Goal: Information Seeking & Learning: Learn about a topic

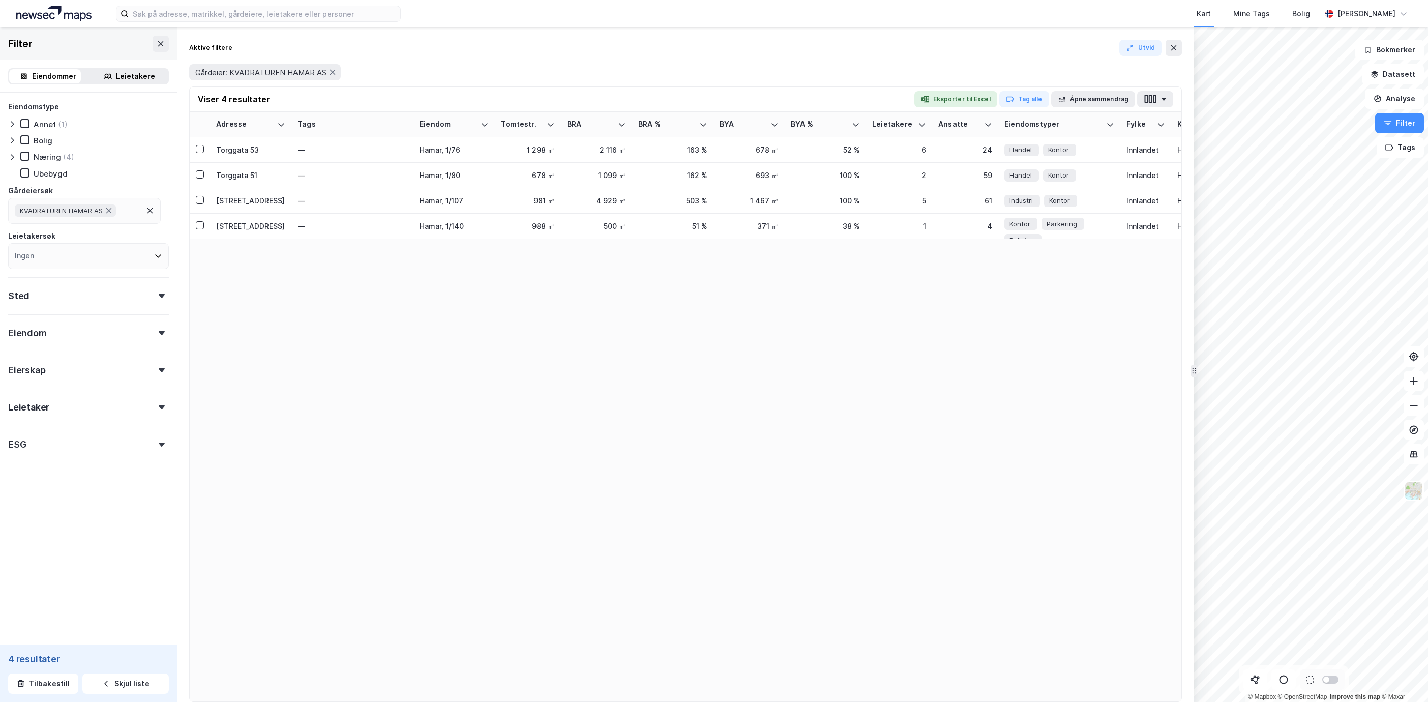
click at [39, 10] on img at bounding box center [53, 13] width 75 height 15
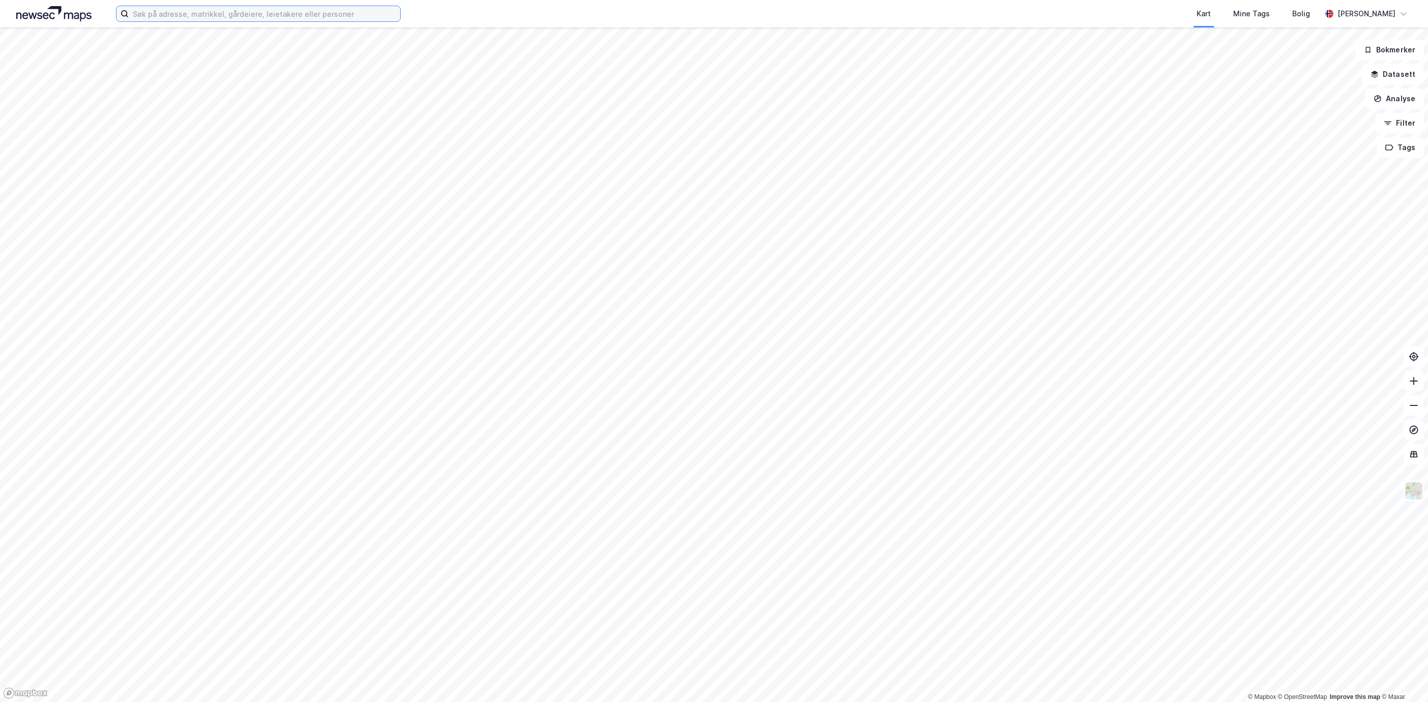
click at [229, 17] on input at bounding box center [265, 13] width 272 height 15
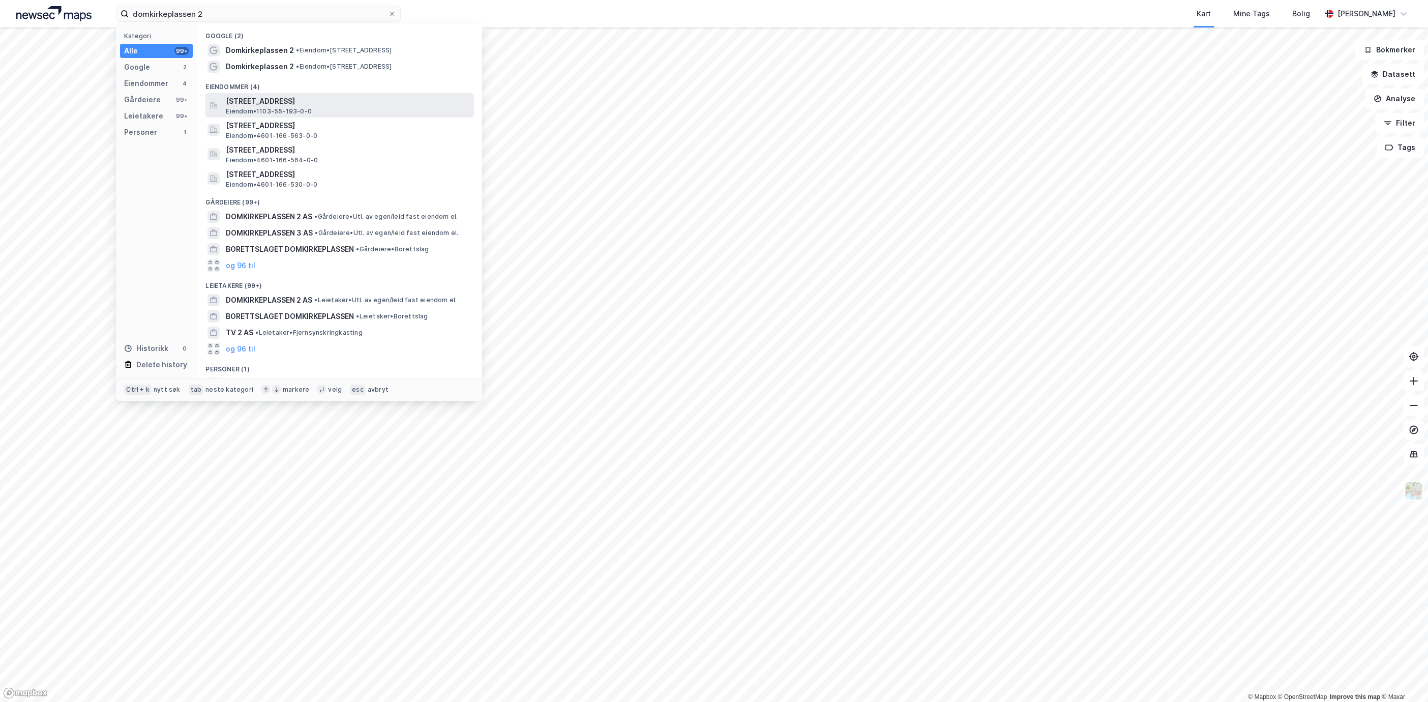
click at [377, 107] on div "[STREET_ADDRESS] Eiendom • 1103-55-193-0-0" at bounding box center [349, 105] width 246 height 20
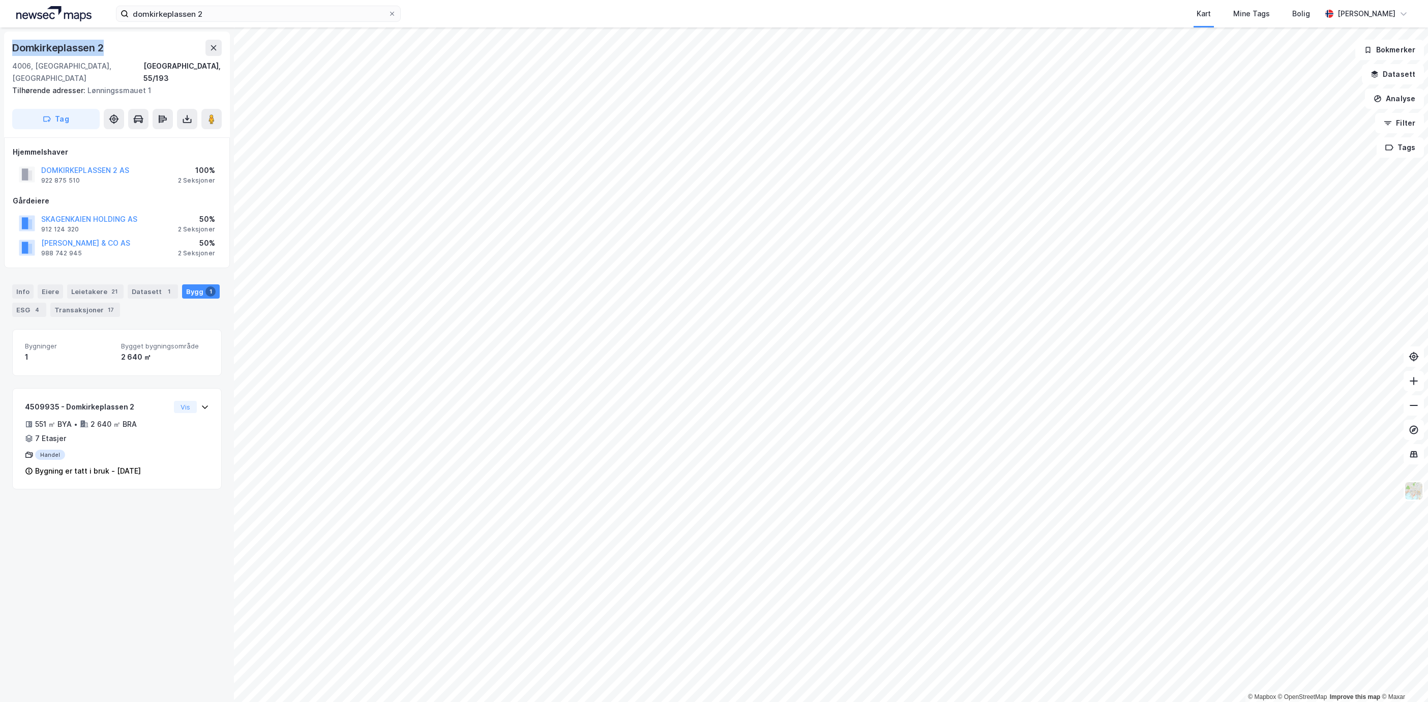
drag, startPoint x: 95, startPoint y: 52, endPoint x: 12, endPoint y: 52, distance: 82.9
click at [12, 52] on div "Domkirkeplassen 2" at bounding box center [59, 48] width 94 height 16
copy div "Domkirkeplassen 2"
click at [1410, 78] on button "Datasett" at bounding box center [1393, 74] width 62 height 20
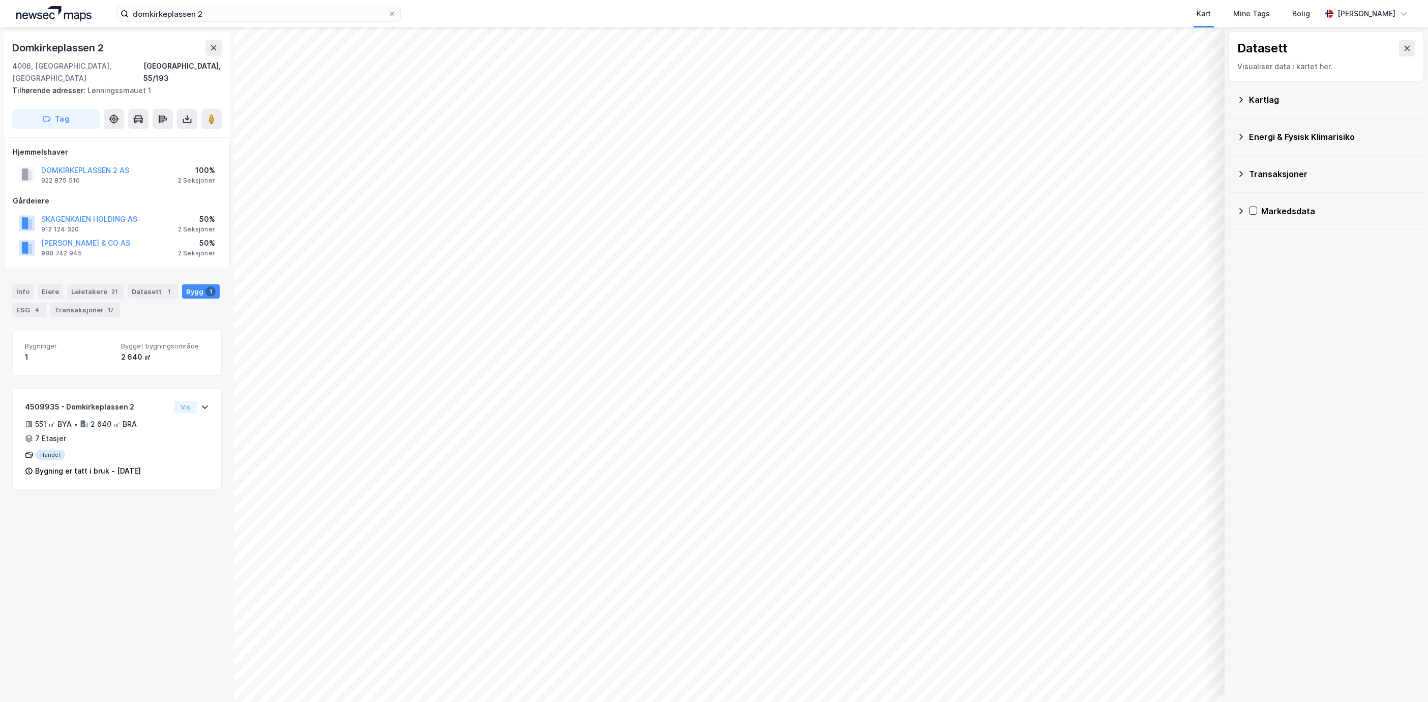
click at [1290, 104] on div "Kartlag" at bounding box center [1332, 100] width 167 height 12
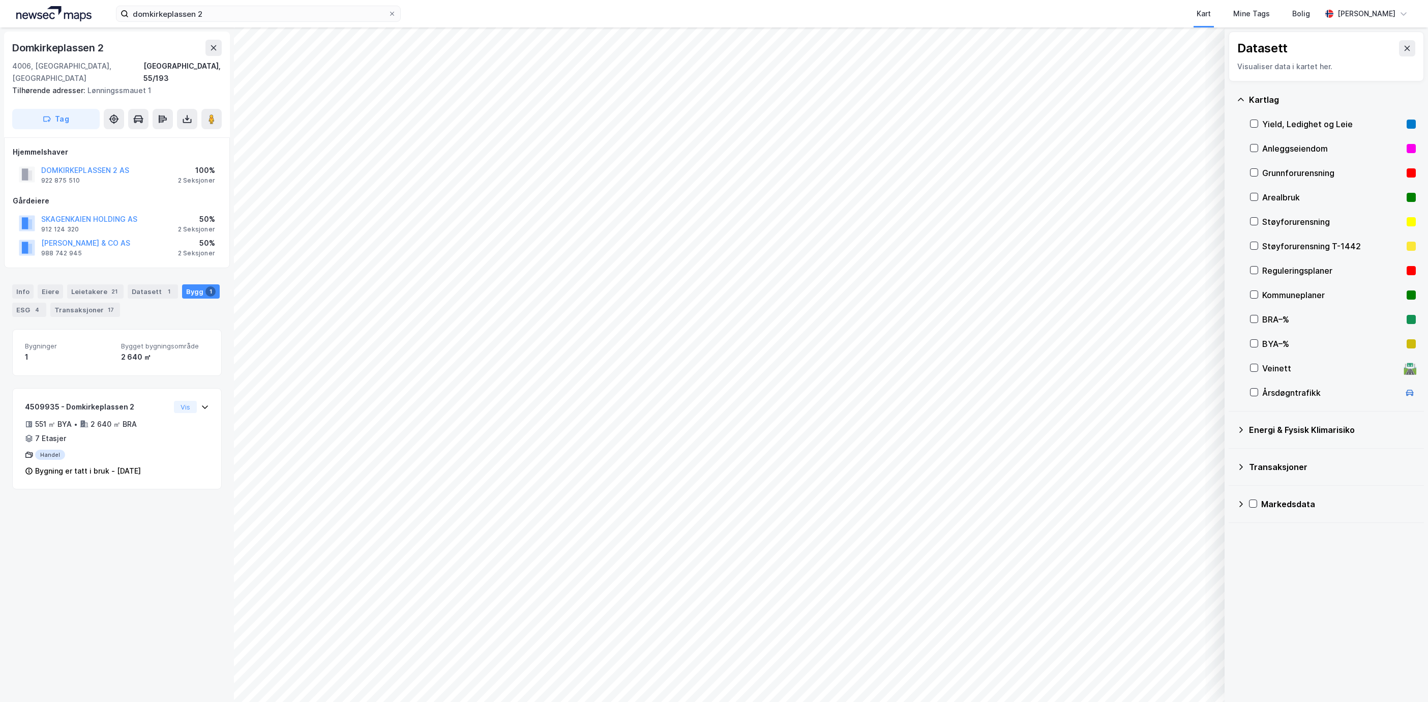
click at [1314, 126] on div "Yield, Ledighet og Leie" at bounding box center [1332, 124] width 140 height 12
click at [1198, 673] on button "Vis" at bounding box center [1172, 675] width 84 height 16
click at [164, 286] on div "1" at bounding box center [169, 291] width 10 height 10
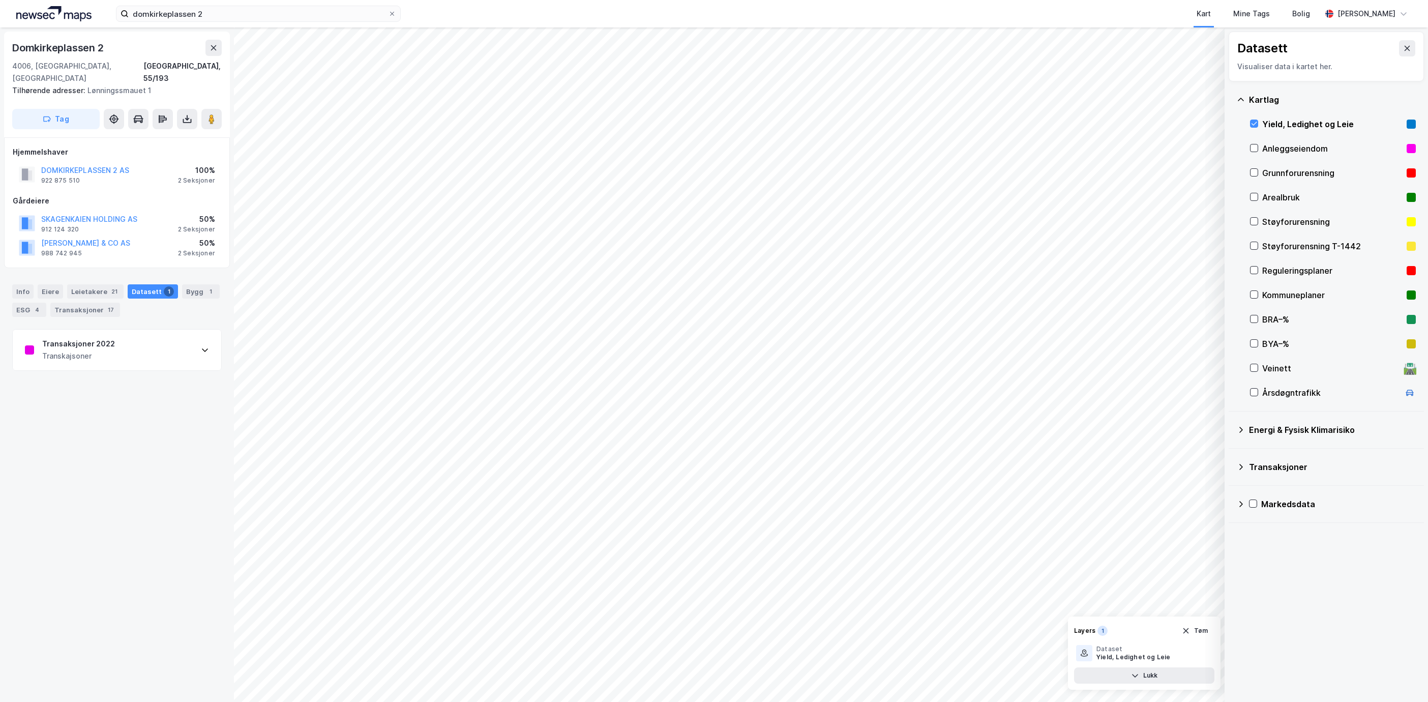
click at [127, 330] on div "Transaksjoner 2022 Transkajsoner" at bounding box center [117, 350] width 209 height 41
click at [1204, 631] on button "Tøm" at bounding box center [1194, 630] width 39 height 16
click at [180, 455] on div "Kontor juni arealledighet" at bounding box center [117, 457] width 209 height 41
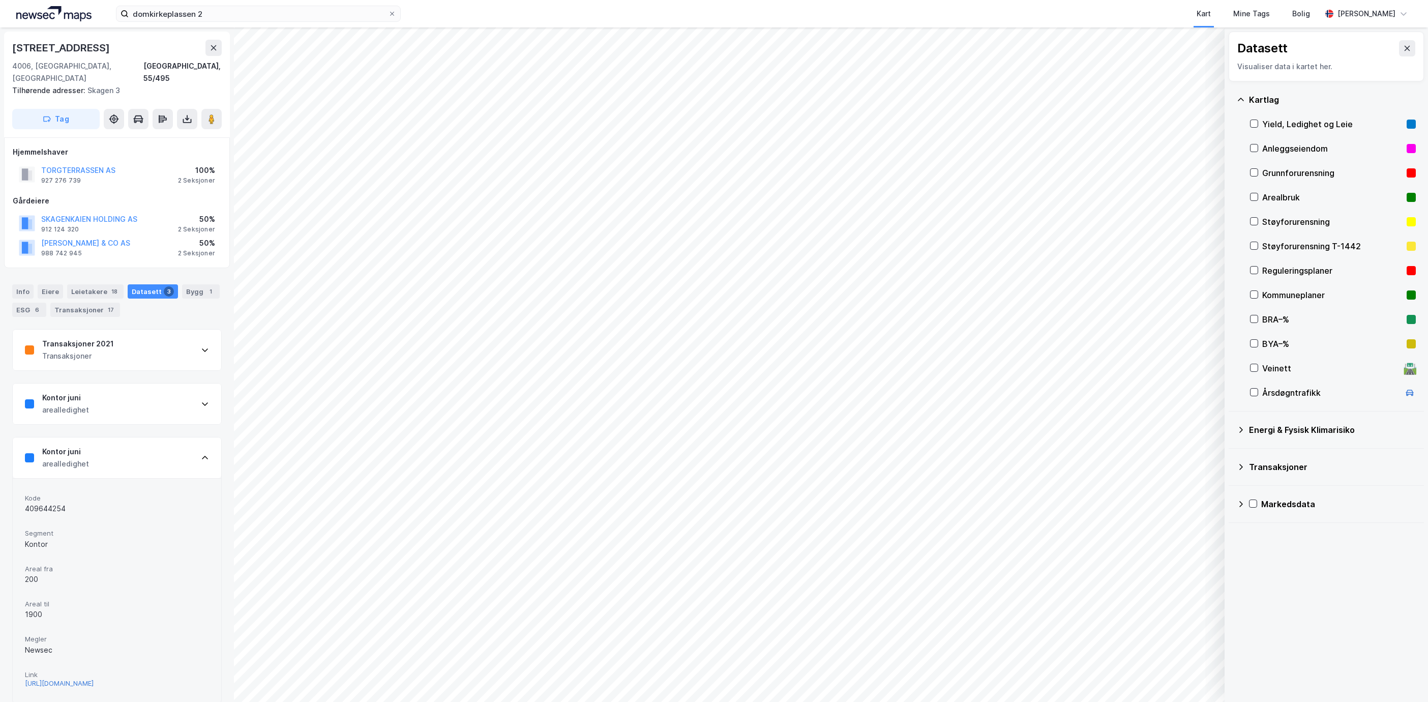
click at [94, 679] on div "[URL][DOMAIN_NAME]" at bounding box center [59, 683] width 69 height 9
click at [17, 284] on div "Info" at bounding box center [22, 291] width 21 height 14
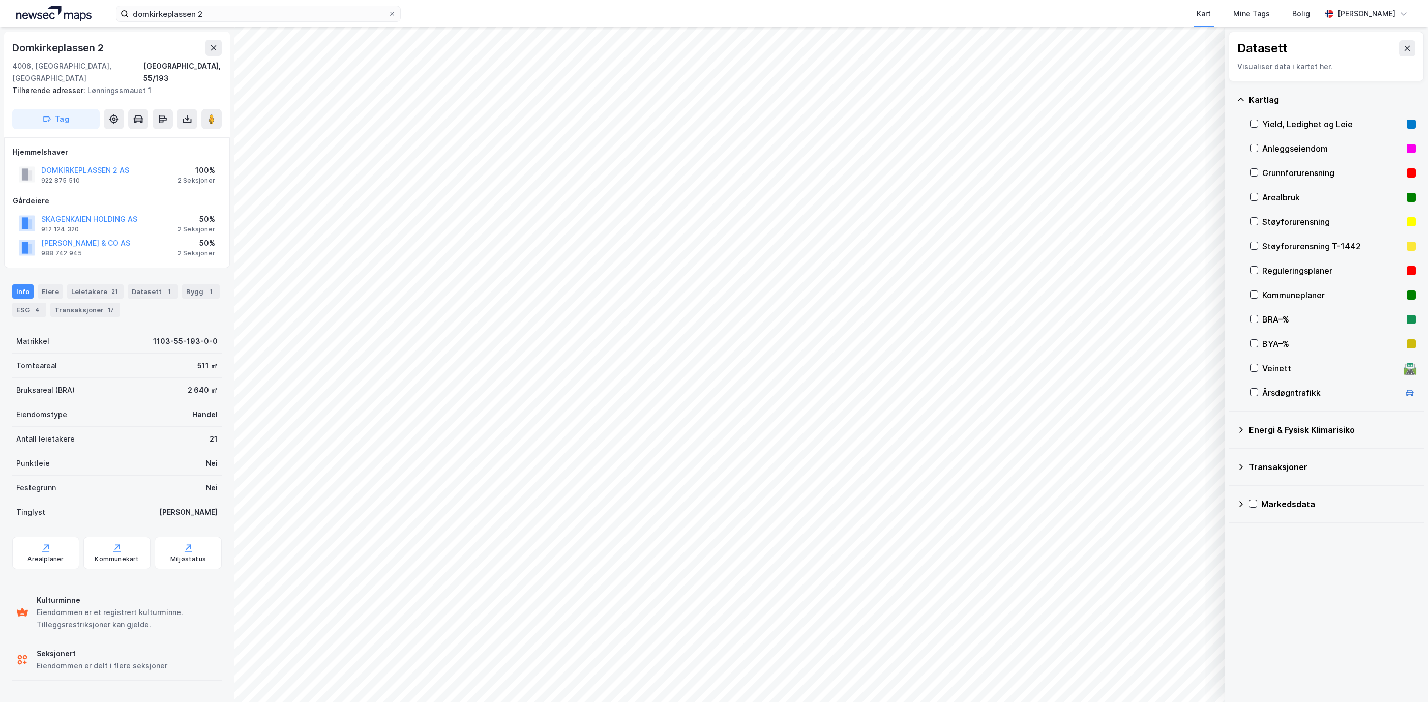
click at [1293, 113] on div "Yield, Ledighet og Leie" at bounding box center [1333, 124] width 166 height 24
click at [1296, 124] on div "Yield, Ledighet og Leie" at bounding box center [1332, 124] width 140 height 12
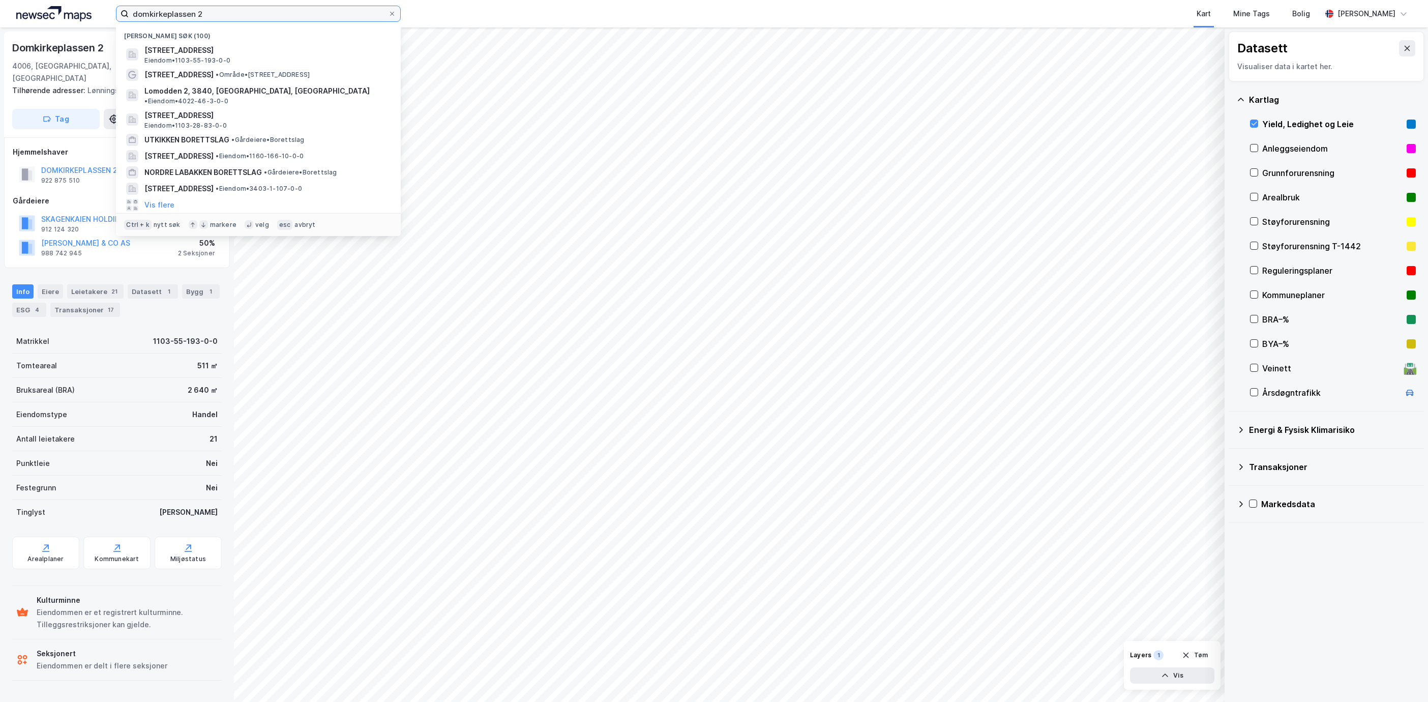
drag, startPoint x: 291, startPoint y: 13, endPoint x: -32, endPoint y: 29, distance: 323.4
click at [0, 29] on html "domkirkeplassen 2 Nylige søk (100) [STREET_ADDRESS] • 1103-55-193-0-0 [STREET_A…" at bounding box center [714, 351] width 1428 height 702
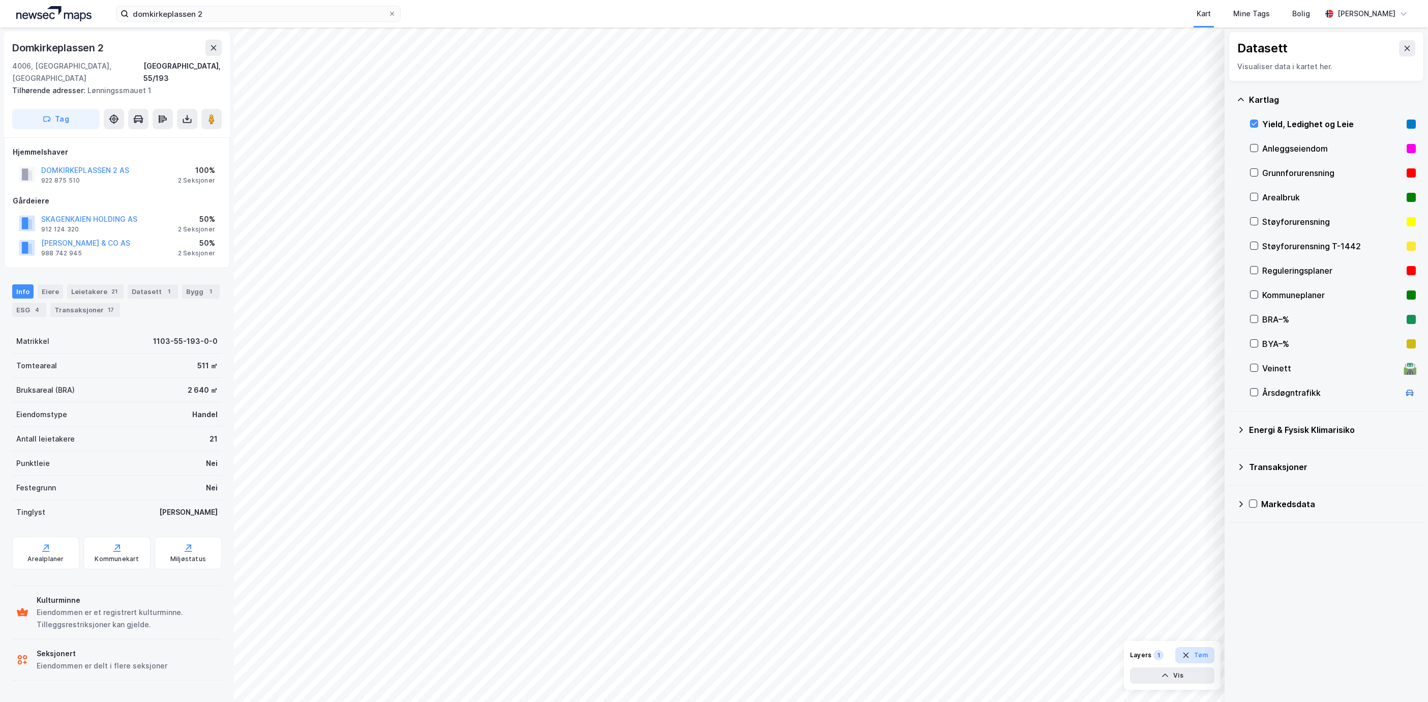
click at [1199, 658] on button "Tøm" at bounding box center [1194, 655] width 39 height 16
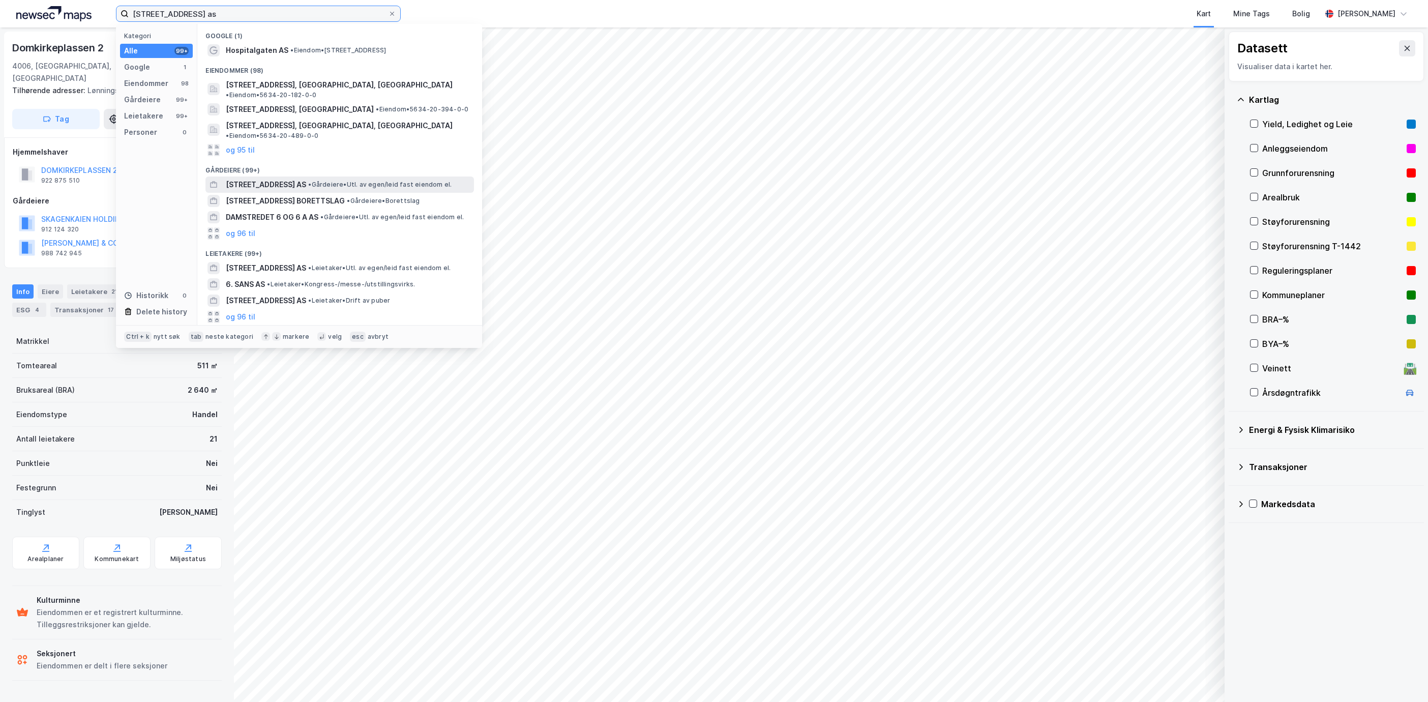
type input "[STREET_ADDRESS] as"
click at [289, 178] on span "[STREET_ADDRESS] AS" at bounding box center [266, 184] width 80 height 12
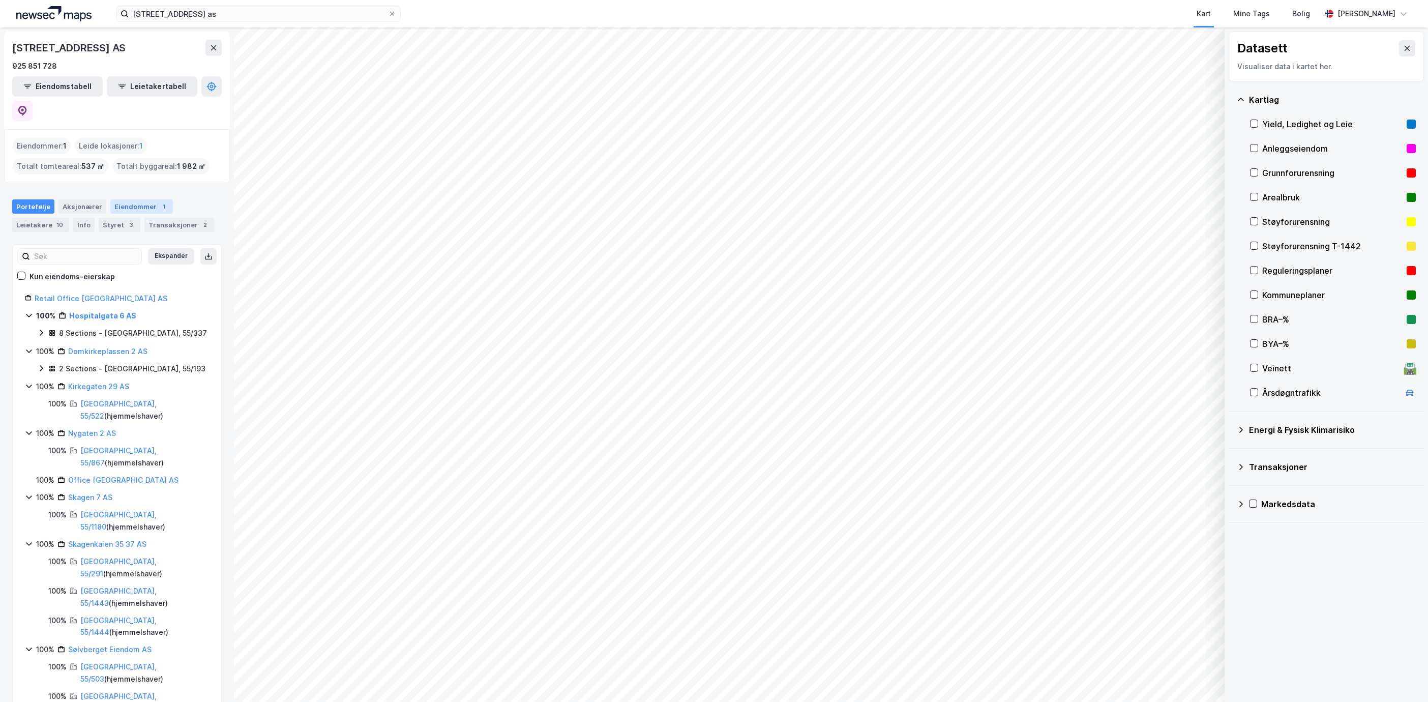
click at [150, 199] on div "Eiendommer 1" at bounding box center [141, 206] width 63 height 14
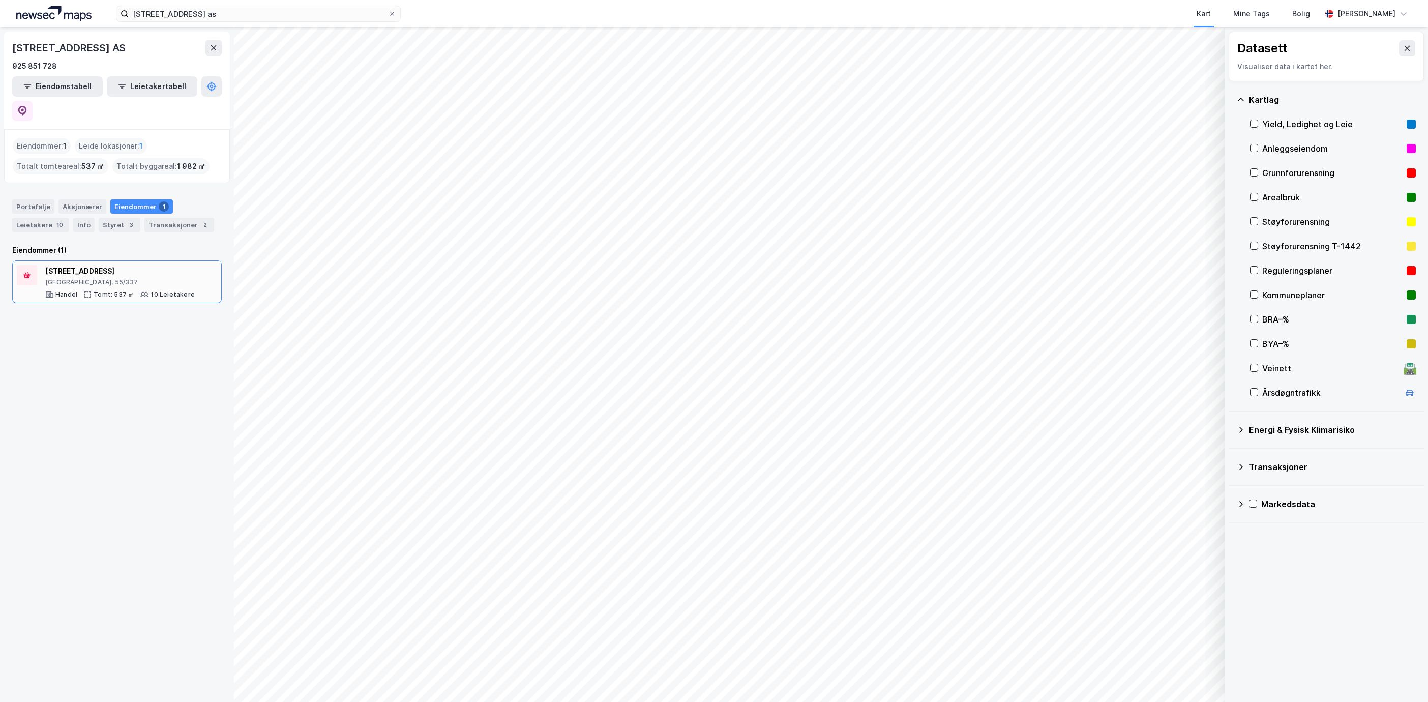
click at [146, 290] on div "10 Leietakere" at bounding box center [167, 294] width 54 height 8
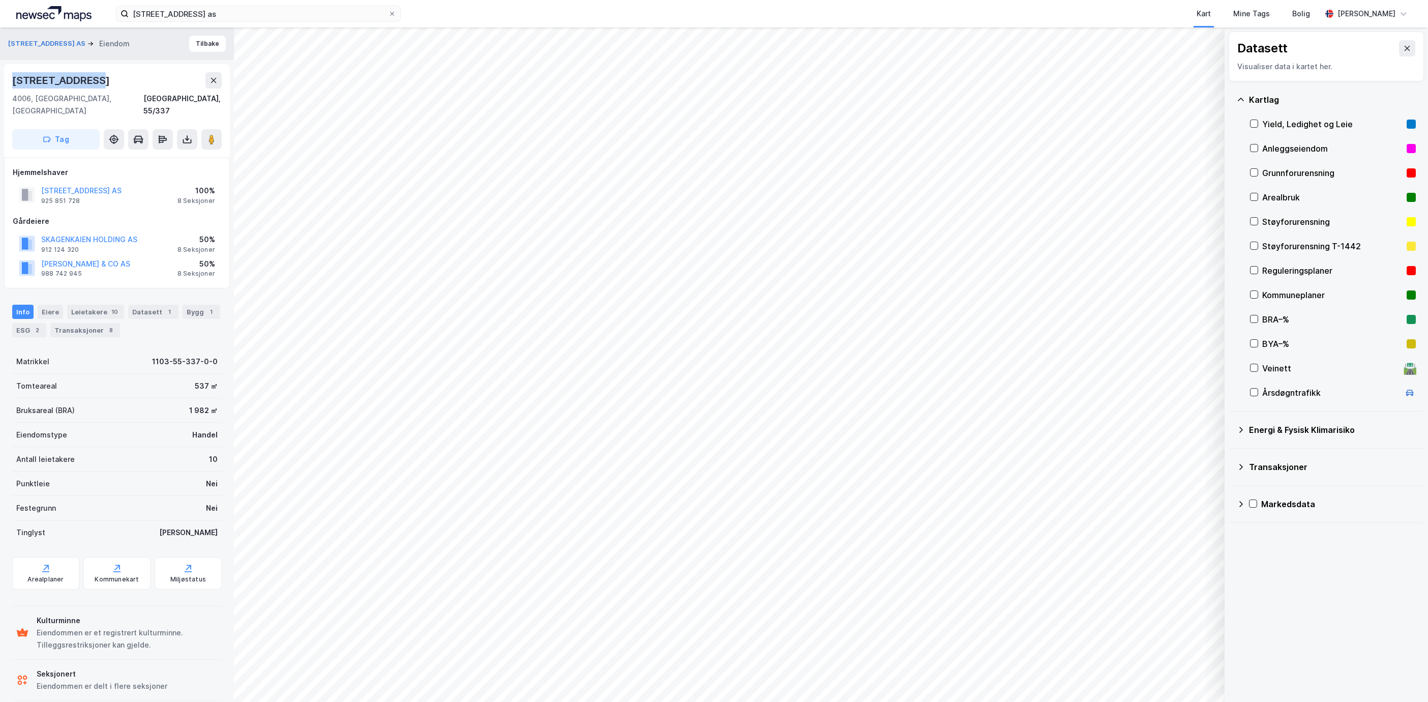
drag, startPoint x: 93, startPoint y: 80, endPoint x: 10, endPoint y: 84, distance: 83.5
click at [10, 84] on div "[STREET_ADDRESS]" at bounding box center [117, 111] width 226 height 94
copy div "[STREET_ADDRESS]"
click at [164, 307] on div "1" at bounding box center [169, 312] width 10 height 10
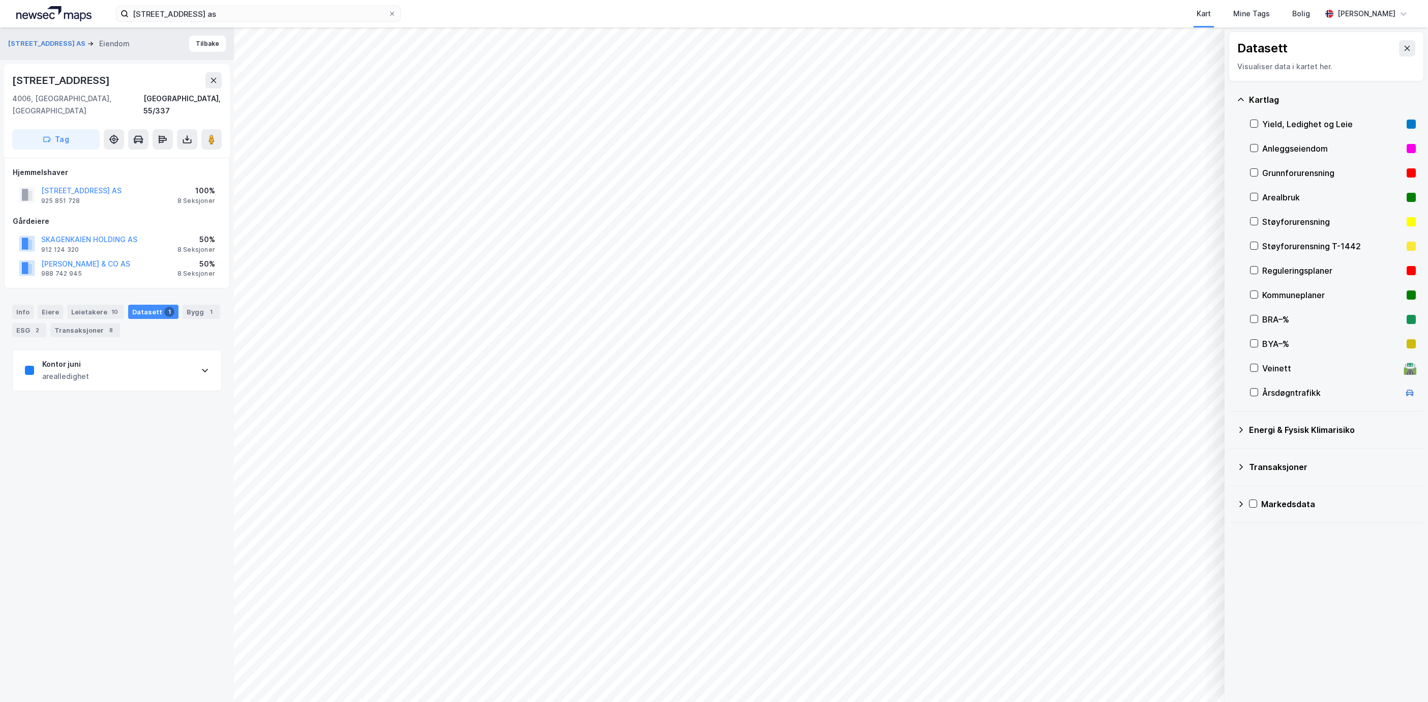
click at [166, 360] on div "Kontor juni arealledighet" at bounding box center [117, 370] width 209 height 41
click at [54, 556] on div "[URL][DOMAIN_NAME]" at bounding box center [59, 560] width 69 height 9
click at [225, 7] on input "[STREET_ADDRESS] as" at bounding box center [258, 13] width 259 height 15
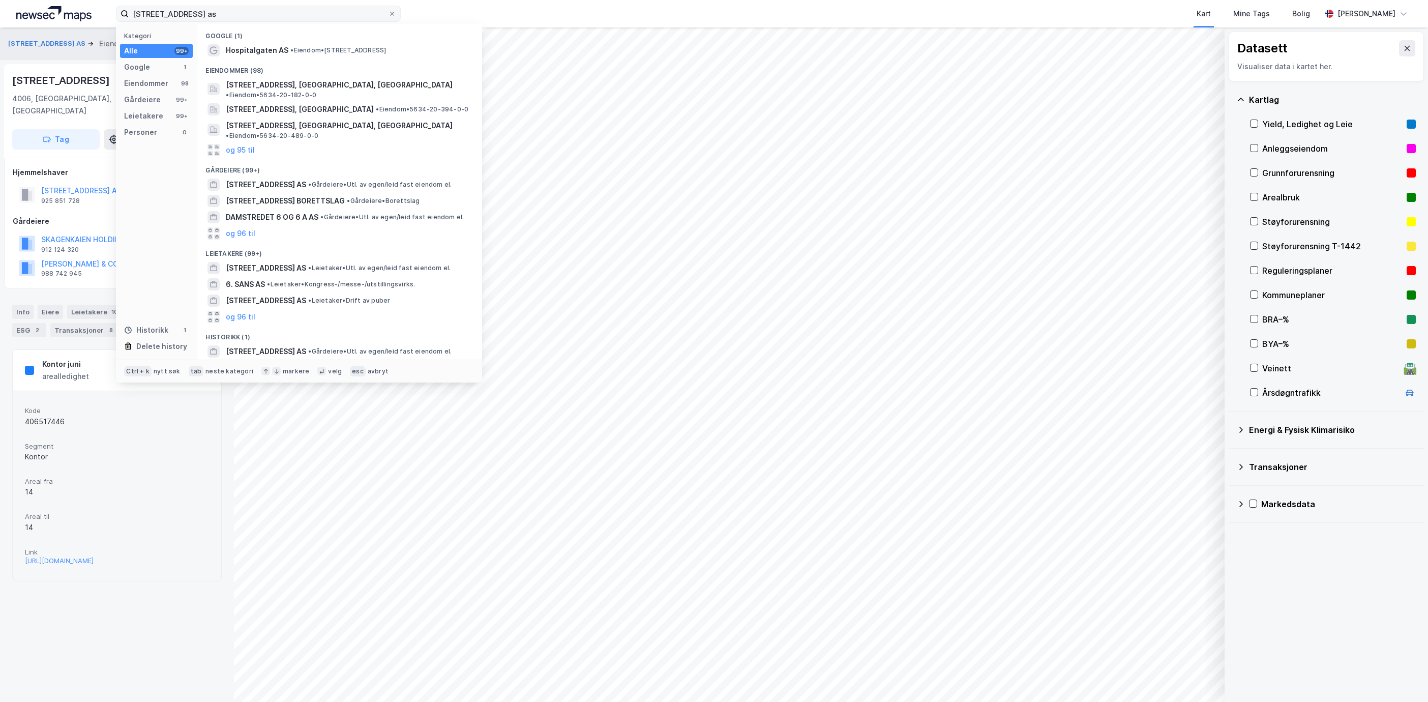
click at [398, 14] on label "[STREET_ADDRESS] as" at bounding box center [258, 14] width 285 height 16
click at [388, 14] on input "[STREET_ADDRESS] as" at bounding box center [258, 13] width 259 height 15
click at [385, 16] on input "[STREET_ADDRESS] as" at bounding box center [258, 13] width 259 height 15
click at [390, 16] on icon at bounding box center [392, 14] width 6 height 6
click at [388, 16] on input "[STREET_ADDRESS] as" at bounding box center [258, 13] width 259 height 15
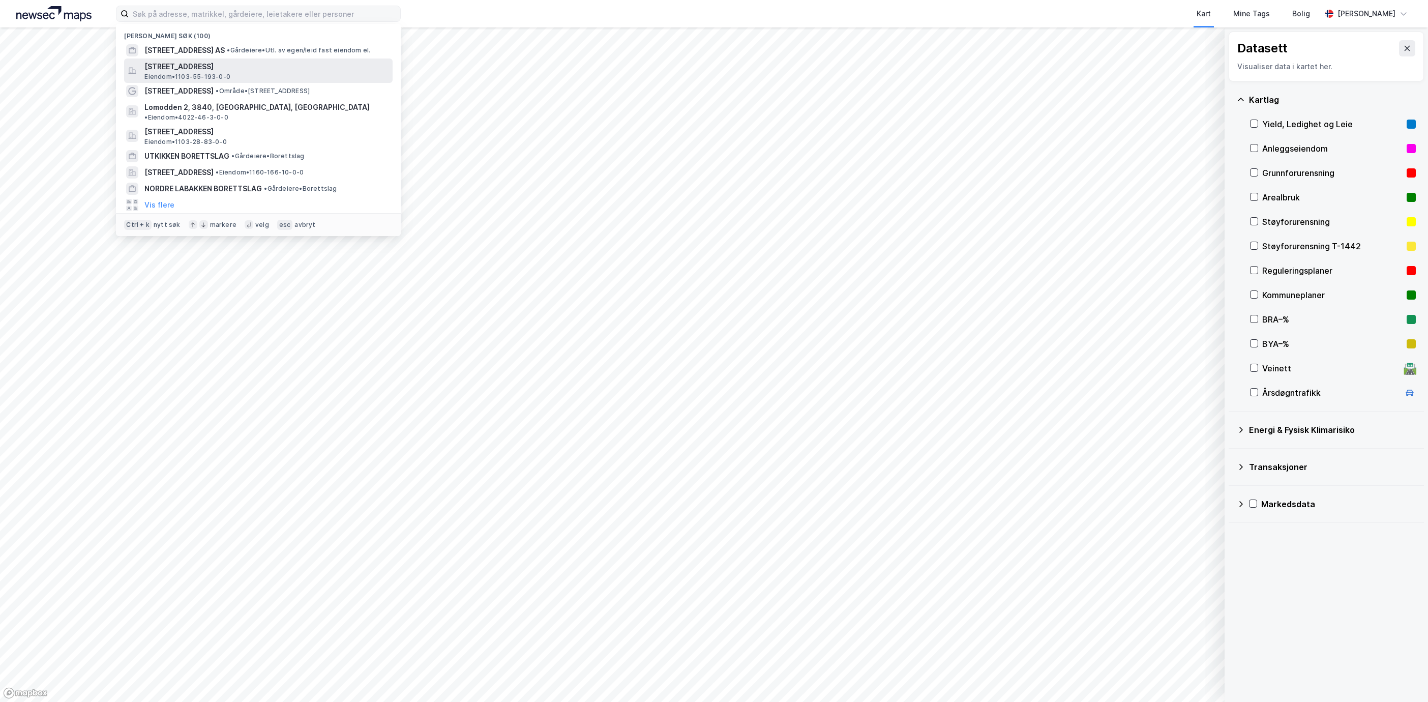
click at [290, 65] on span "[STREET_ADDRESS]" at bounding box center [266, 67] width 244 height 12
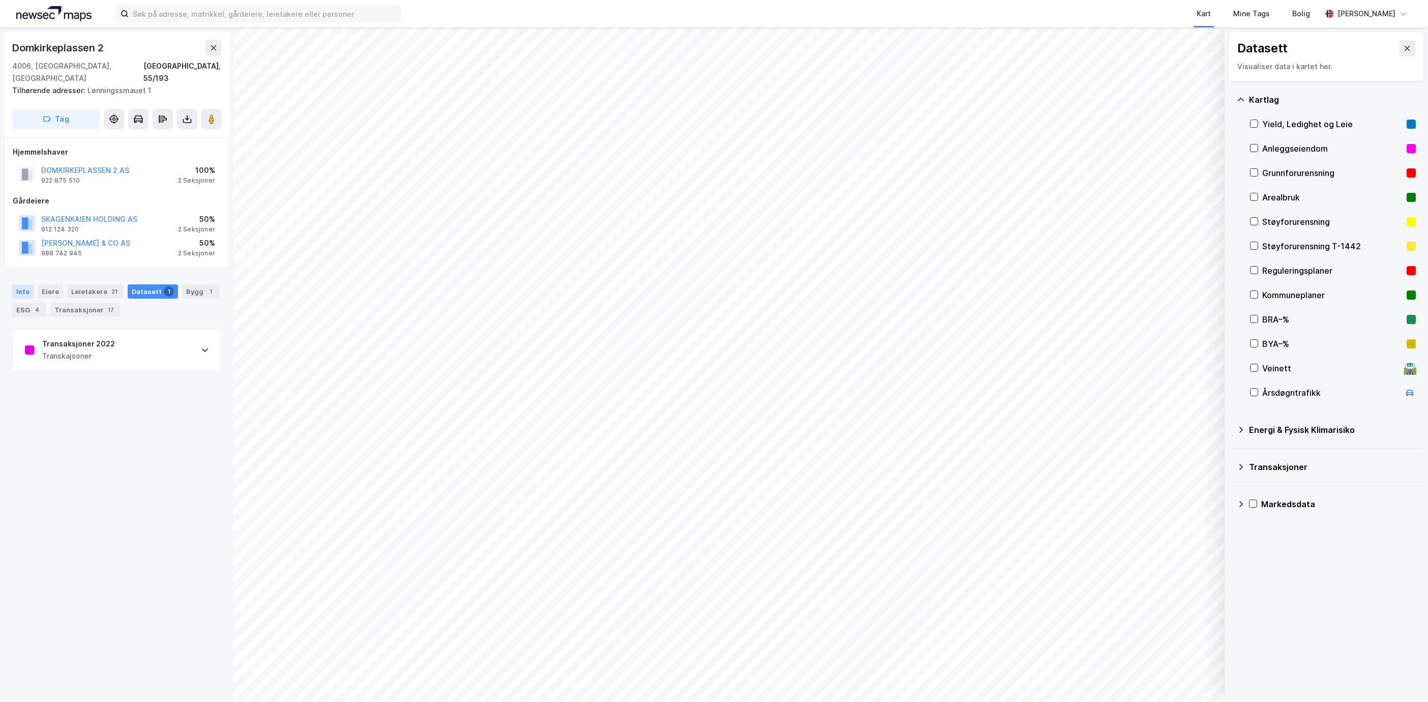
click at [25, 284] on div "Info" at bounding box center [22, 291] width 21 height 14
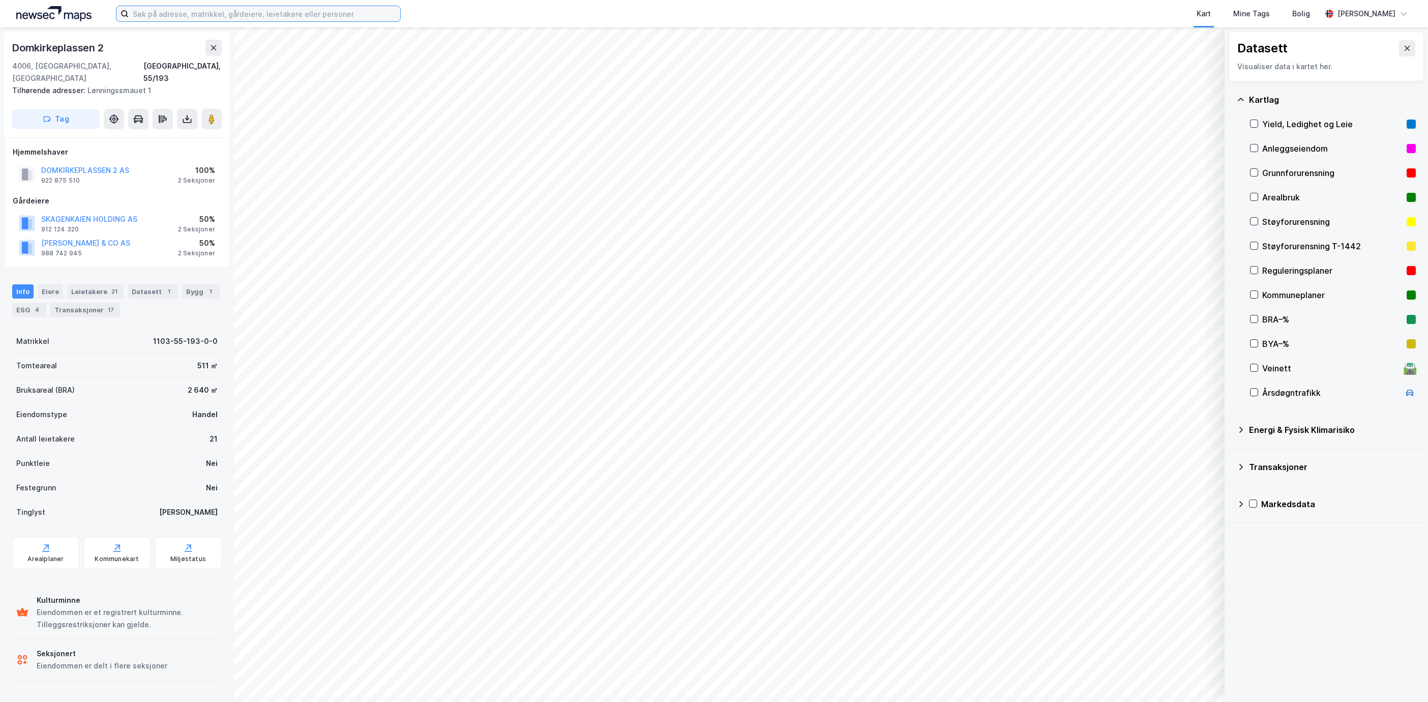
click at [195, 12] on input at bounding box center [265, 13] width 272 height 15
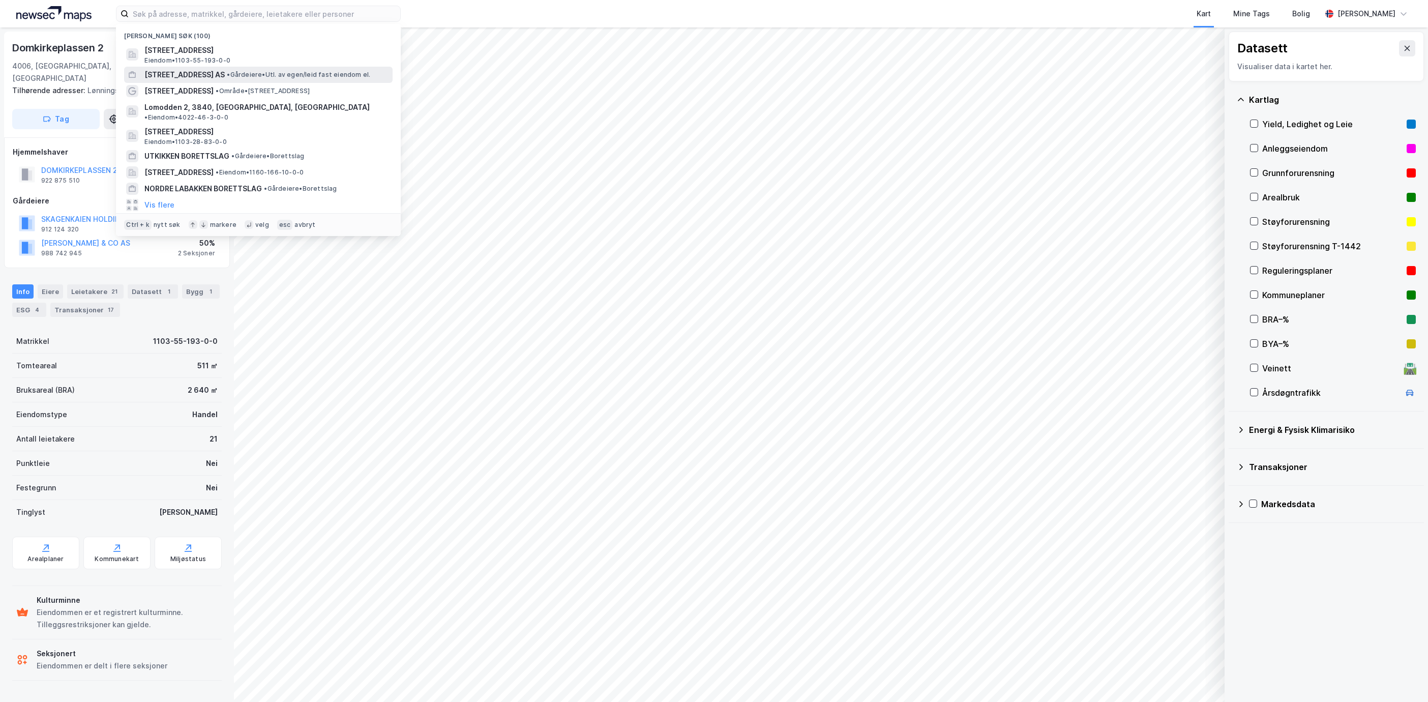
click at [227, 78] on span "• Gårdeiere • Utl. av egen/leid fast eiendom el." at bounding box center [298, 75] width 143 height 8
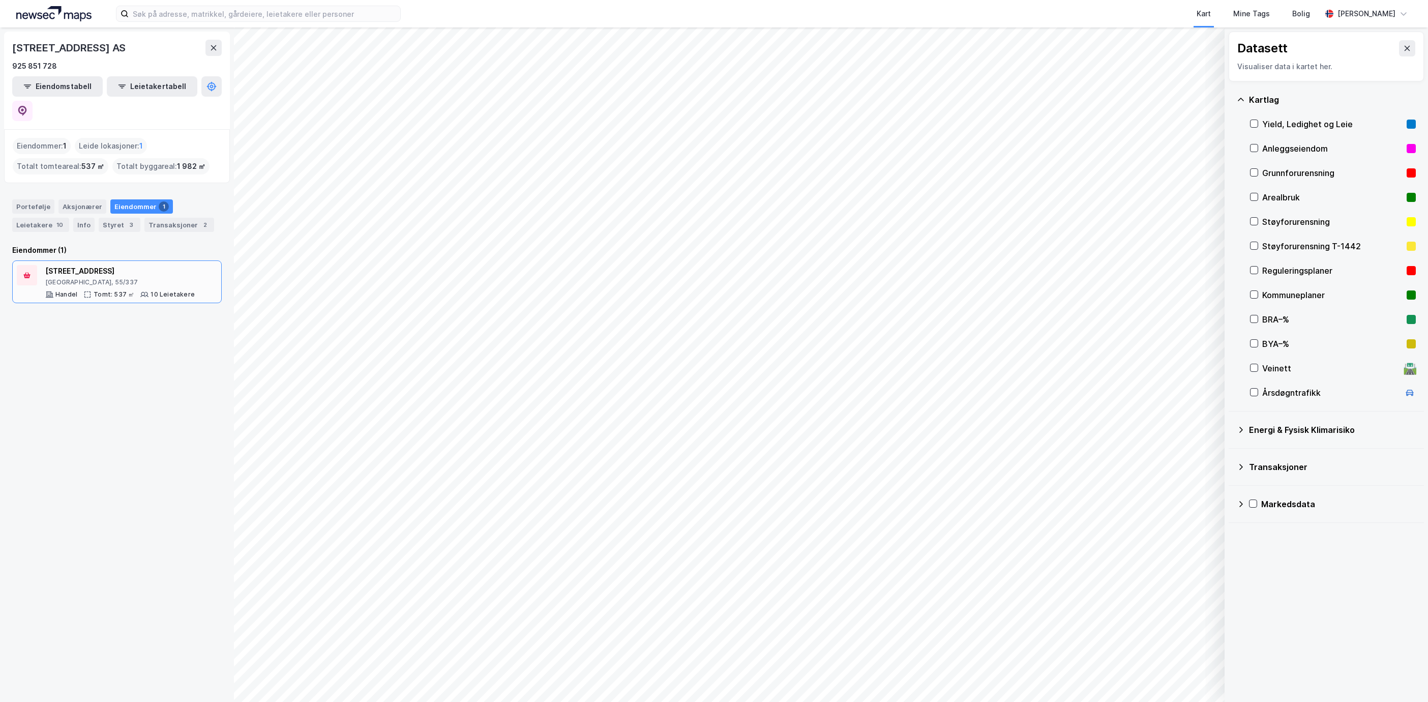
click at [81, 278] on div "[GEOGRAPHIC_DATA], 55/337" at bounding box center [120, 282] width 150 height 8
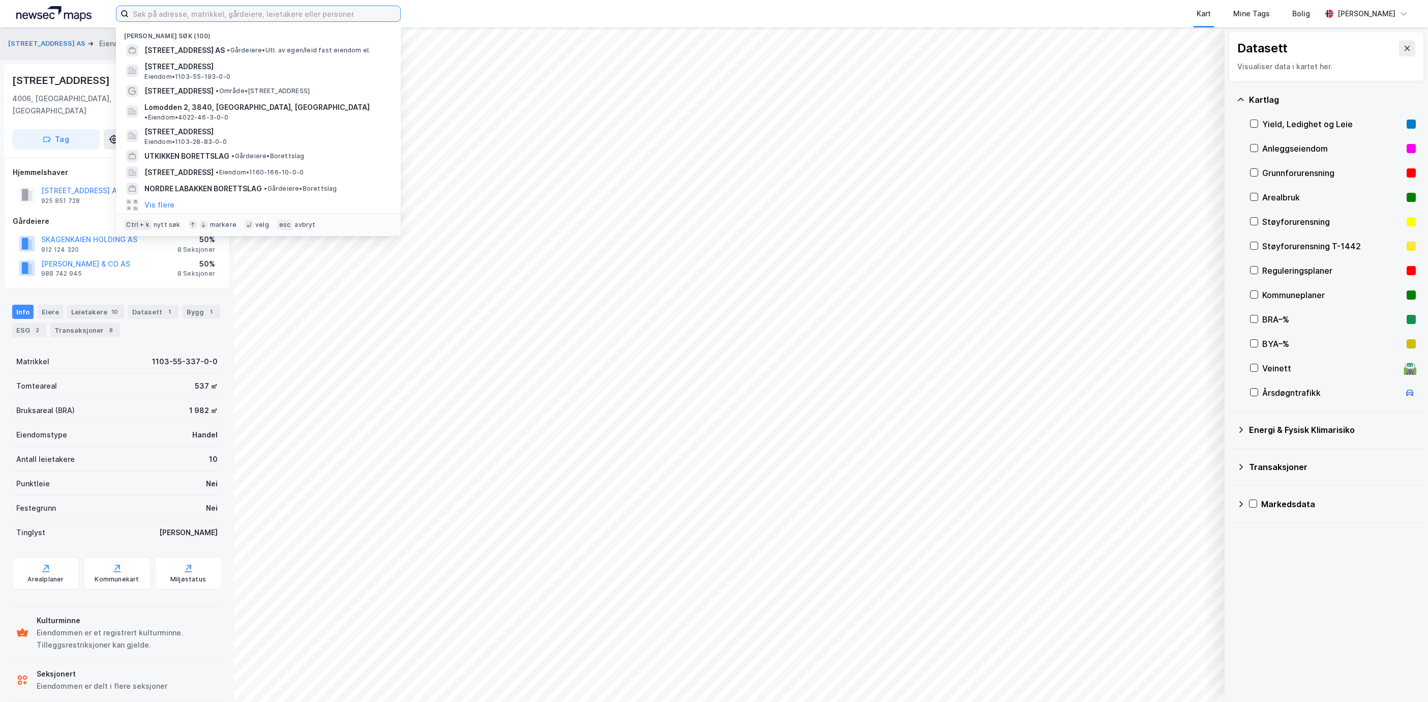
click at [328, 6] on input at bounding box center [265, 13] width 272 height 15
click at [311, 77] on div "[STREET_ADDRESS] Eiendom • 1103-55-193-0-0" at bounding box center [267, 71] width 246 height 20
